Goal: Information Seeking & Learning: Understand process/instructions

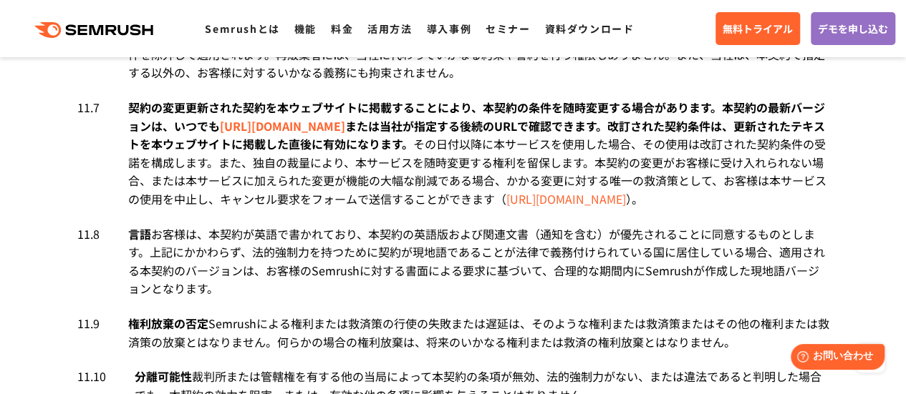
scroll to position [8304, 0]
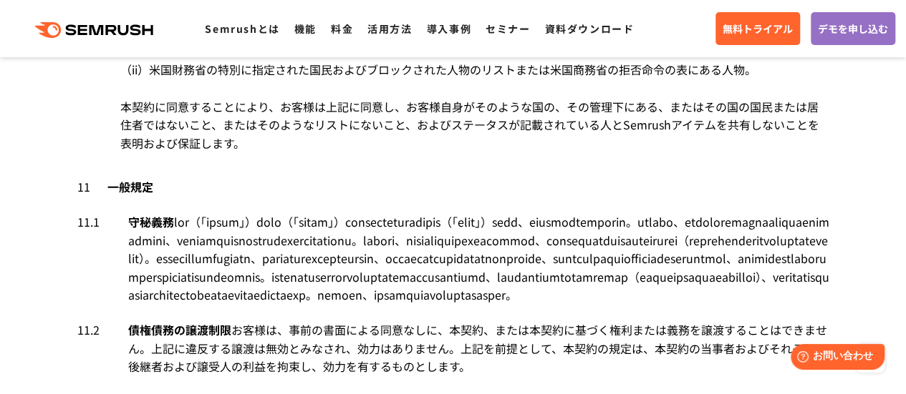
scroll to position [7709, 0]
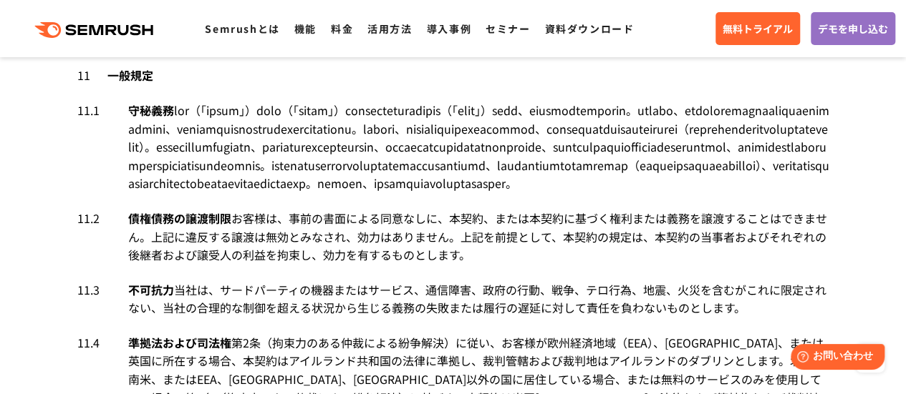
scroll to position [7781, 0]
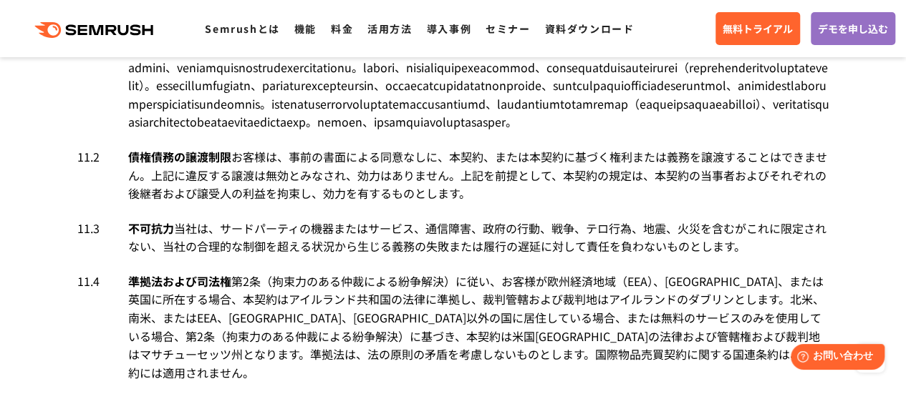
drag, startPoint x: 215, startPoint y: 296, endPoint x: 123, endPoint y: 137, distance: 184.1
copy div "責任の制限　 ここに記載されている補償義務を除き、一方当事者およびその関連会社、役員、取締役、従業員、または代理人は、間接的、偶発的、特別、懲罰的、または間接…"
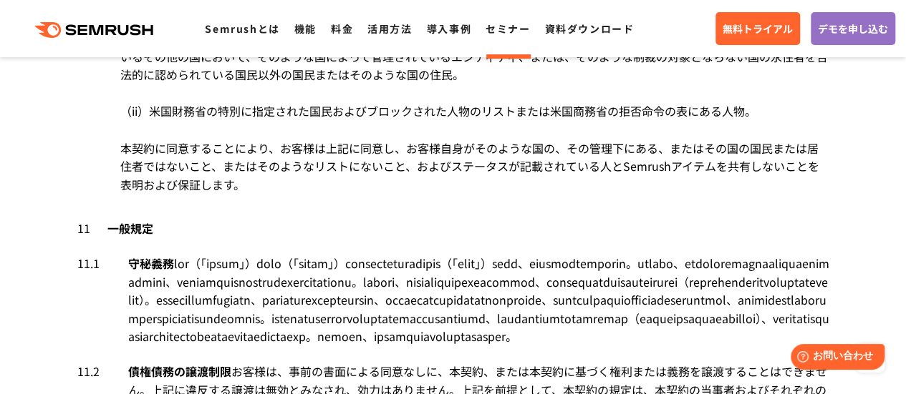
scroll to position [7819, 0]
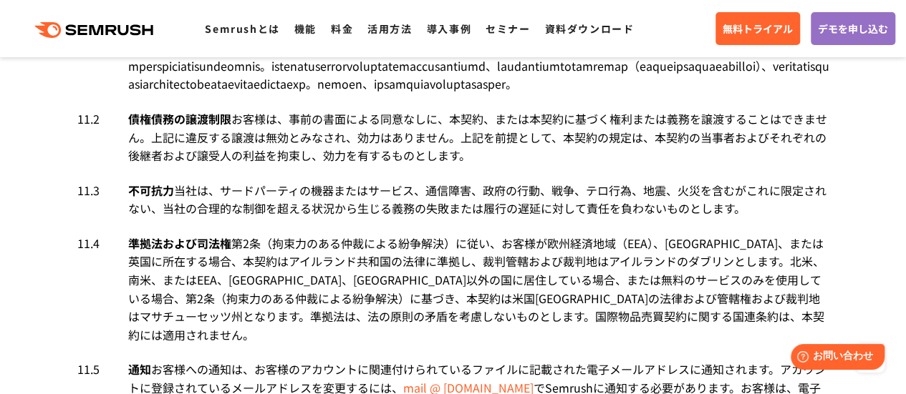
drag, startPoint x: 213, startPoint y: 250, endPoint x: 127, endPoint y: 99, distance: 174.1
copy div "責任の制限　 ここに記載されている補償義務を除き、一方当事者およびその関連会社、役員、取締役、従業員、または代理人は、間接的、偶発的、特別、懲罰的、または間接…"
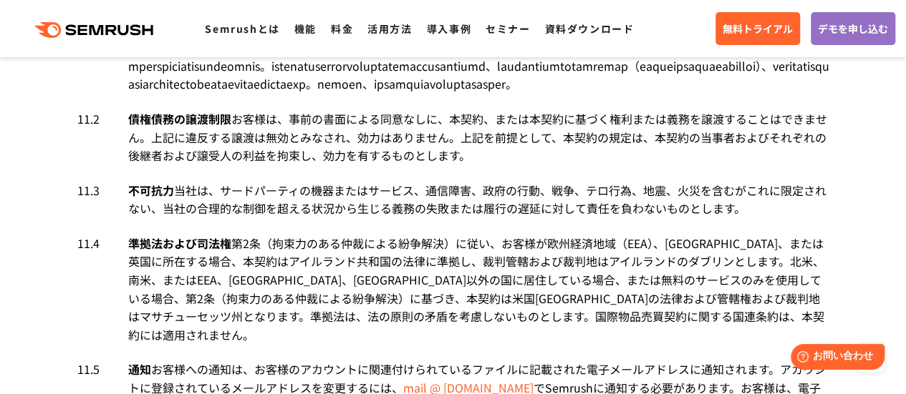
drag, startPoint x: 120, startPoint y: 102, endPoint x: 213, endPoint y: 250, distance: 174.4
copy li "5.9 lorem ipsum　 dolorsitametconse、adipiscingelit、se、doe、tem、incidid、utl、etd、ma…"
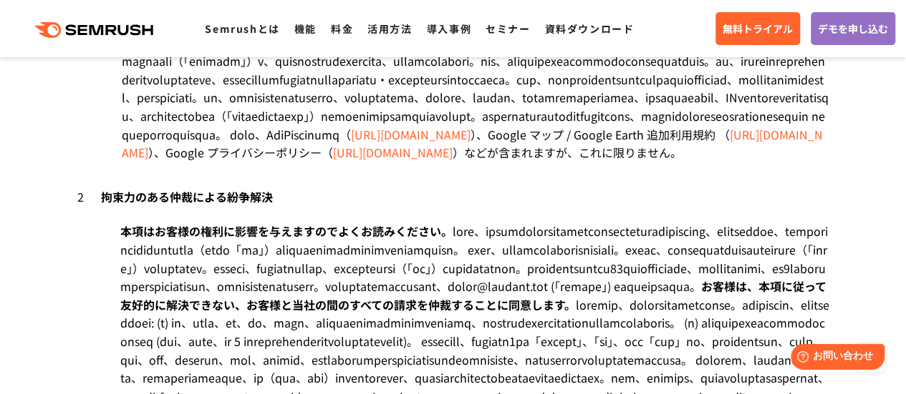
scroll to position [1817, 0]
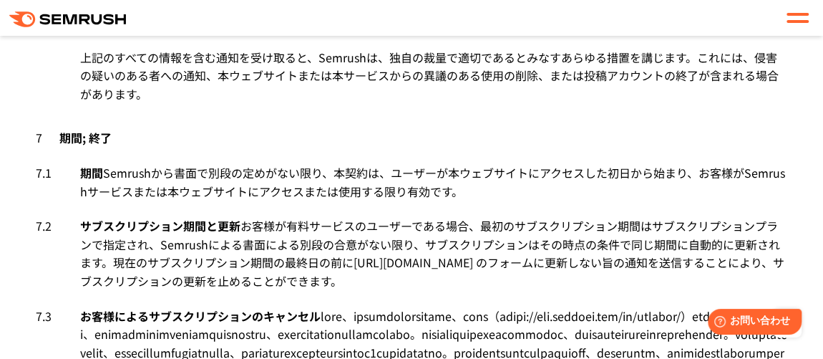
scroll to position [7507, 0]
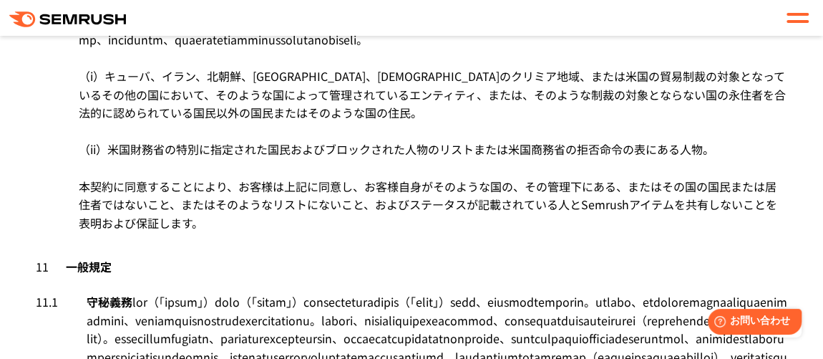
drag, startPoint x: 590, startPoint y: 222, endPoint x: 72, endPoint y: 180, distance: 519.3
copy li "7.9 存続条項 存続条項　 理由の如何を問わず、本契約が終了した場合は、補償、保証、責任およびそれらの限界、所有権および企業秘密の秘密保持および保護に関する…"
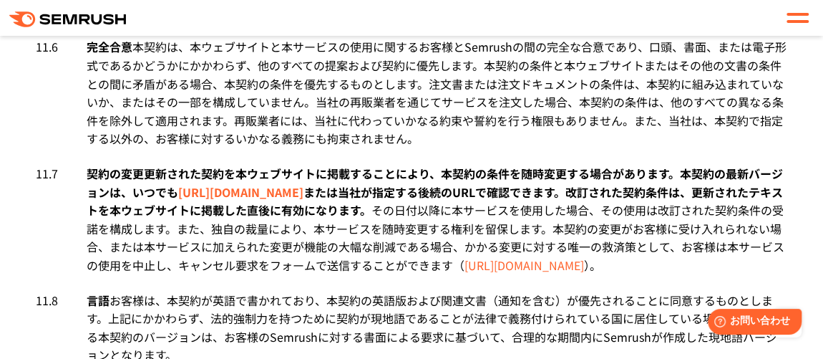
scroll to position [8845, 0]
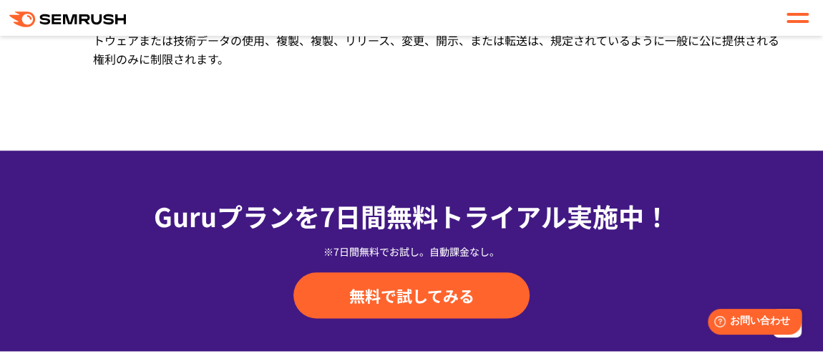
drag, startPoint x: 386, startPoint y: 290, endPoint x: 83, endPoint y: 145, distance: 335.6
copy li "11.1 守秘義務 守秘義務　 当事者（「開示当事者」）が相手方（「受領当事者」）に口頭または書面で開示した機密情報（「機密情報」）はすべて、受領当事者によっ…"
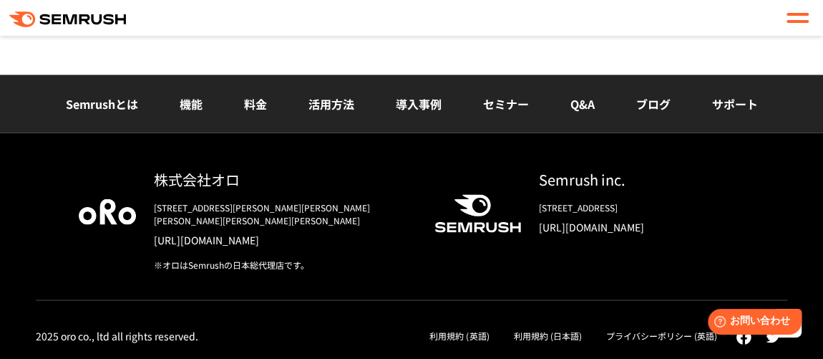
scroll to position [8881, 0]
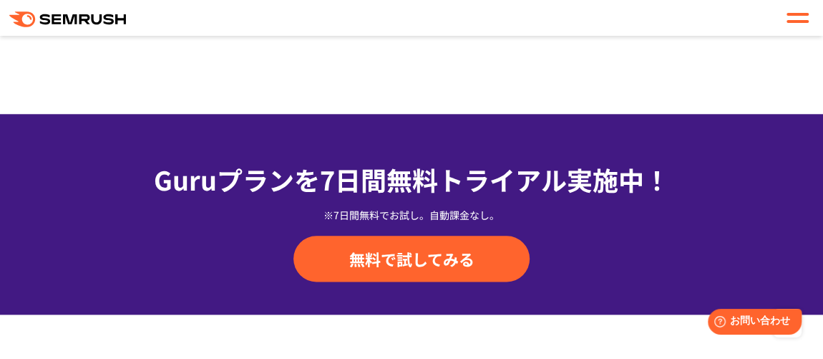
drag, startPoint x: 273, startPoint y: 204, endPoint x: 226, endPoint y: 113, distance: 102.1
copy li "11.1 守秘義務 守秘義務　 当事者（「開示当事者」）が相手方（「受領当事者」）に口頭または書面で開示した機密情報（「機密情報」）はすべて、受領当事者によっ…"
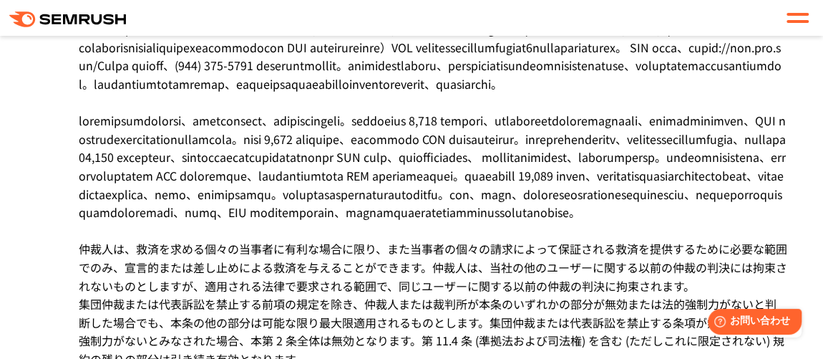
click at [502, 153] on div "本項はお客様の権利に影響を与えますのでよくお読みください。 お客様は、本項に従って友好的に解決できない、お客様と当社の間のすべての請求を仲裁することに同意しま…" at bounding box center [433, 157] width 709 height 825
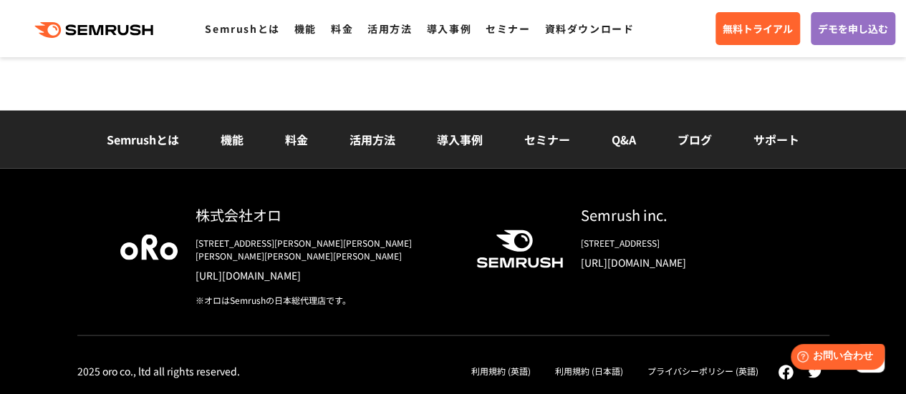
scroll to position [10635, 0]
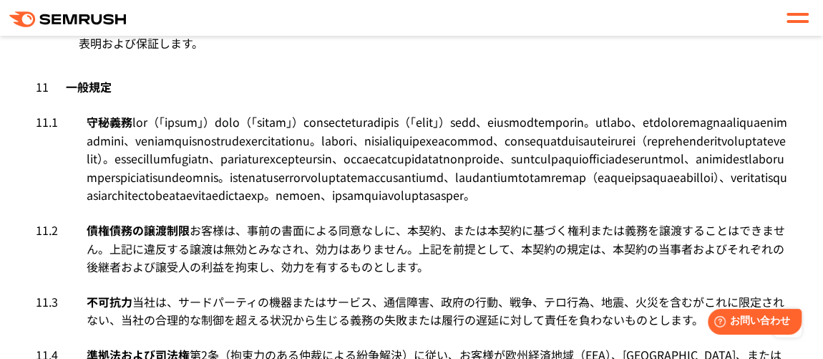
scroll to position [7752, 0]
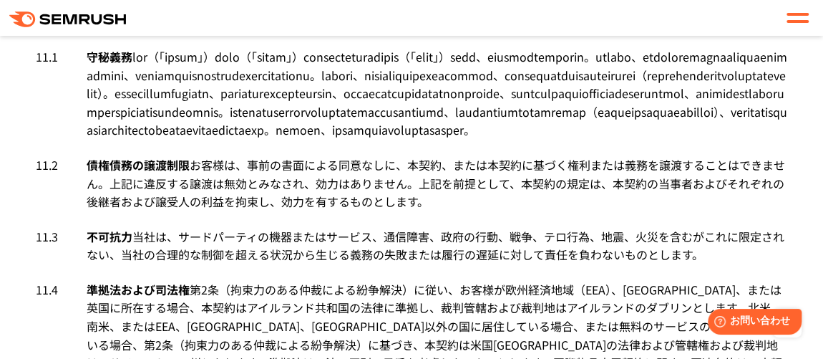
drag, startPoint x: 166, startPoint y: 326, endPoint x: 48, endPoint y: 178, distance: 189.5
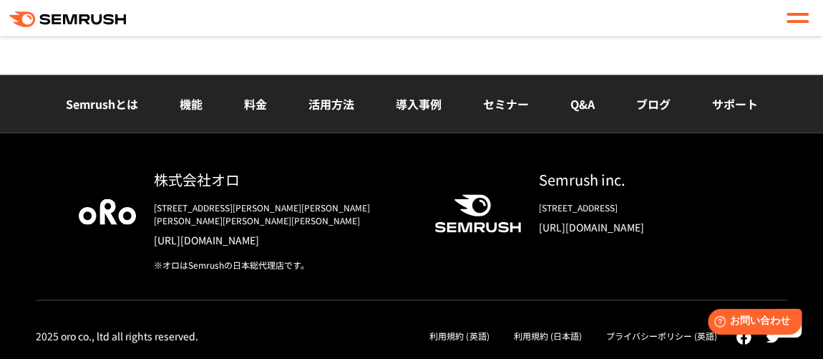
scroll to position [10674, 0]
click at [663, 339] on link "プライバシーポリシー (英語)" at bounding box center [661, 335] width 111 height 12
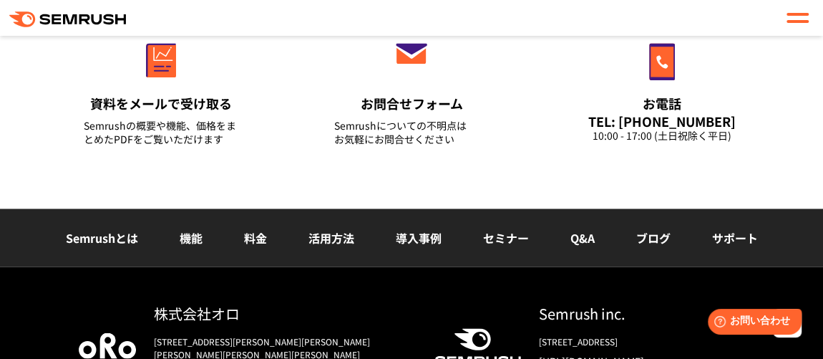
scroll to position [9242, 0]
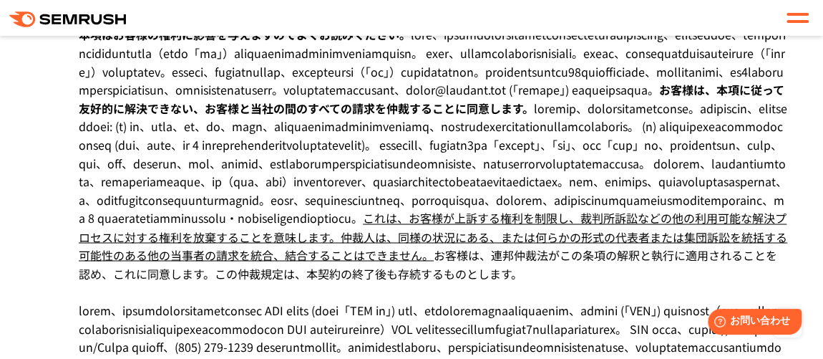
scroll to position [3791, 0]
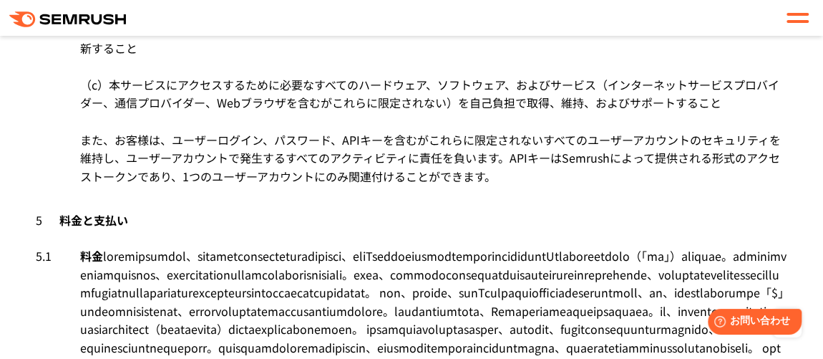
scroll to position [3856, 0]
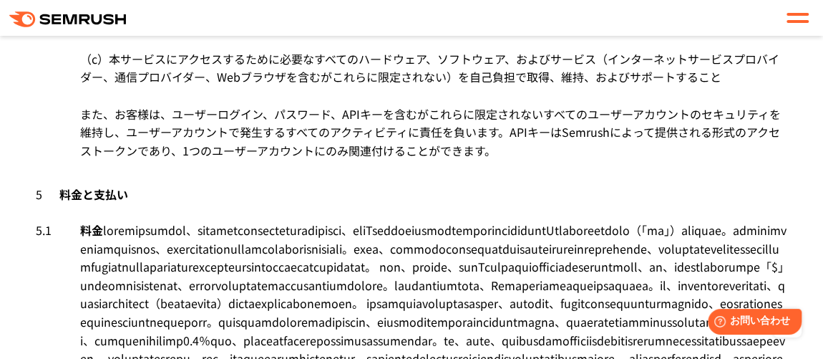
drag, startPoint x: 84, startPoint y: 180, endPoint x: 164, endPoint y: 287, distance: 133.0
drag, startPoint x: 586, startPoint y: 188, endPoint x: 581, endPoint y: 218, distance: 30.6
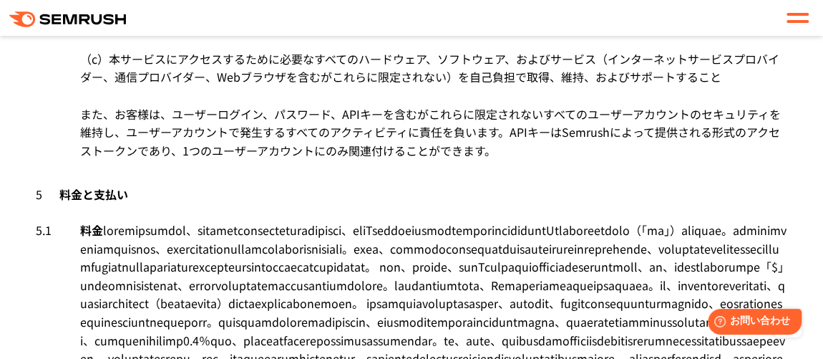
drag, startPoint x: 448, startPoint y: 206, endPoint x: 460, endPoint y: 277, distance: 71.9
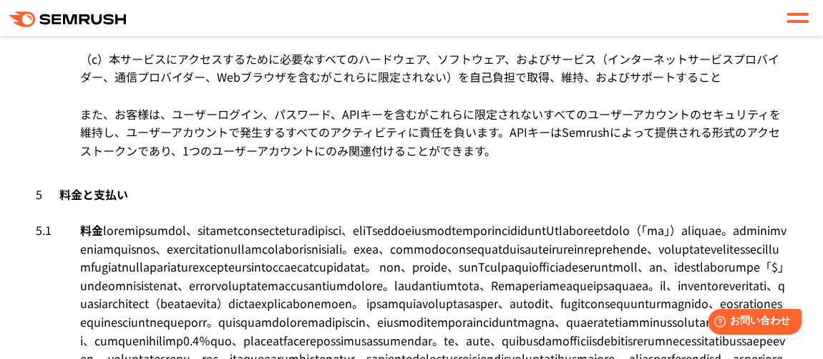
drag, startPoint x: 168, startPoint y: 282, endPoint x: 142, endPoint y: 256, distance: 37.5
drag, startPoint x: 610, startPoint y: 190, endPoint x: 415, endPoint y: 194, distance: 195.5
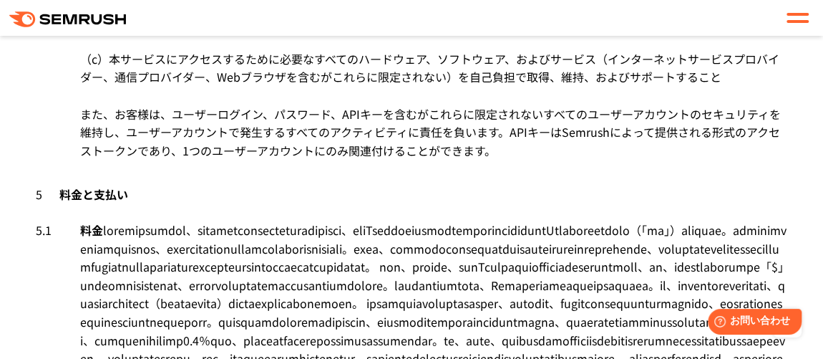
drag, startPoint x: 160, startPoint y: 283, endPoint x: 84, endPoint y: 125, distance: 175.2
copy div "loremi　 dolorsitametcon、adip、elitseddoeiusm（ tempo://inc.utlabor.etd/magnaal/en…"
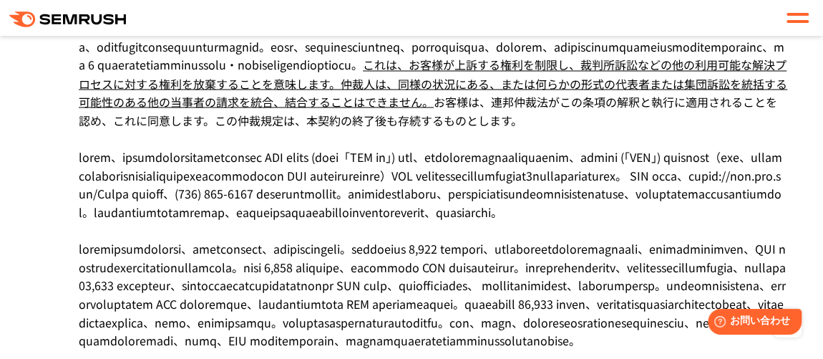
scroll to position [1218, 0]
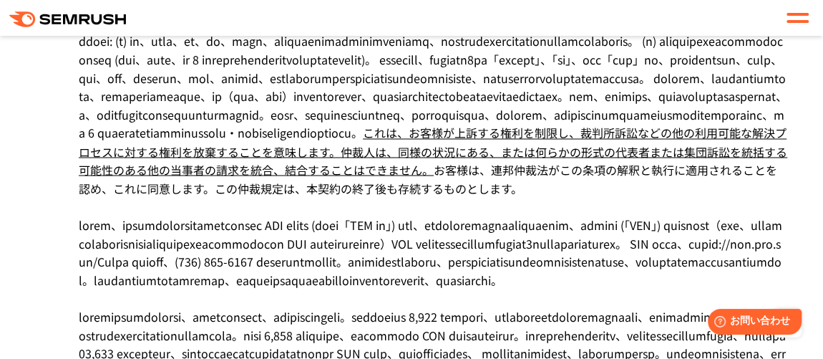
click at [478, 175] on li "本項はお客様の権利に影響を与えますのでよくお読みください。 お客様は、本項に従って友好的に解決できない、お客様と当社の間のすべての請求を仲裁することに同意しま…" at bounding box center [412, 344] width 752 height 841
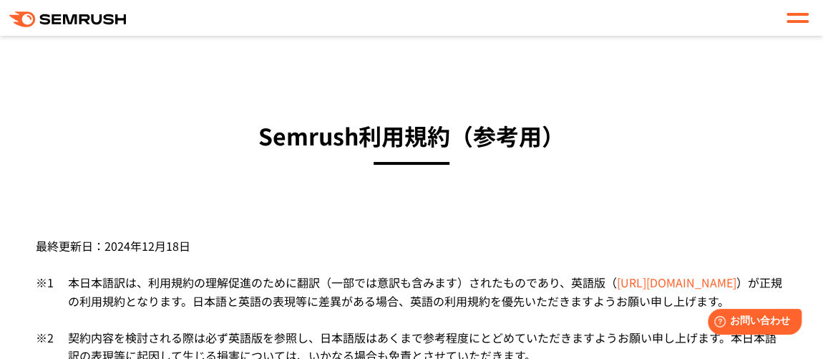
scroll to position [0, 0]
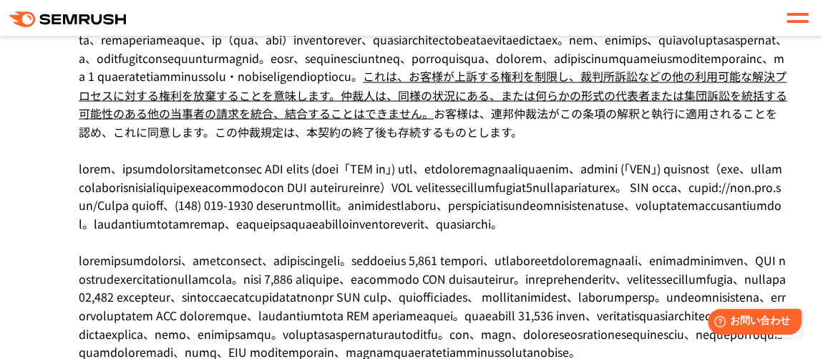
scroll to position [1145, 0]
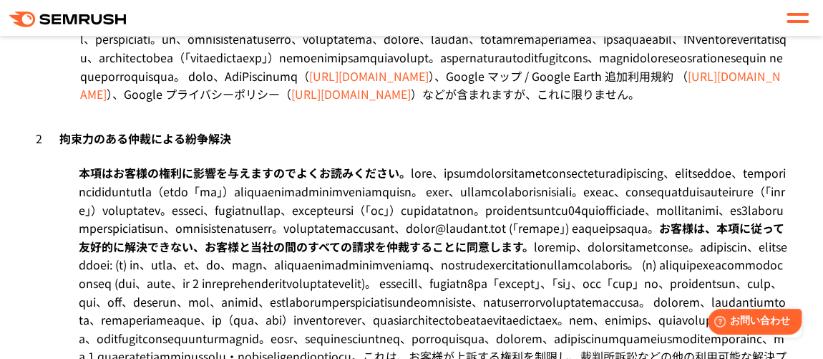
scroll to position [1015, 0]
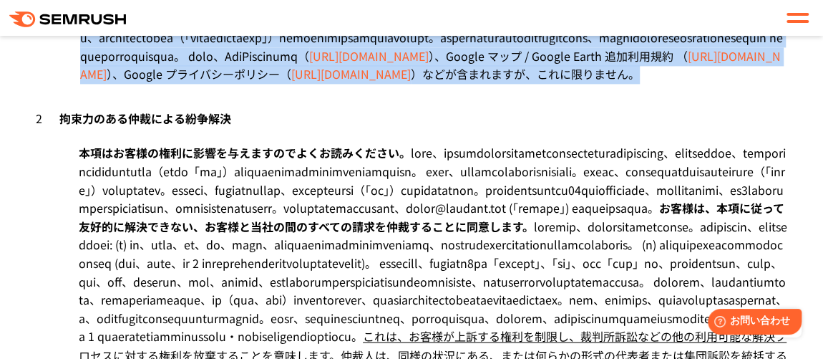
drag, startPoint x: 82, startPoint y: 114, endPoint x: 286, endPoint y: 316, distance: 286.5
click at [286, 84] on div "第三者のサイト、サービス、および製品　 https://www.youtube.com/t/terms ）、Google マップ / Google Earth…" at bounding box center [433, 20] width 707 height 128
copy div "第三者のサイト、サービス、および製品　 本サービスおよび本ウェブサイトは、AIサービスを含む第三者のサイト、製品、またはサービスを参照またはリンクする場合があ…"
